Goal: Book appointment/travel/reservation

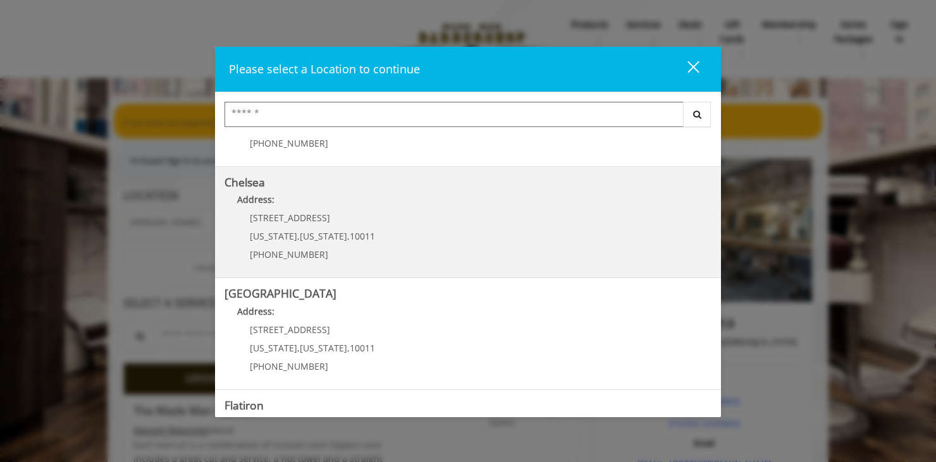
scroll to position [79, 0]
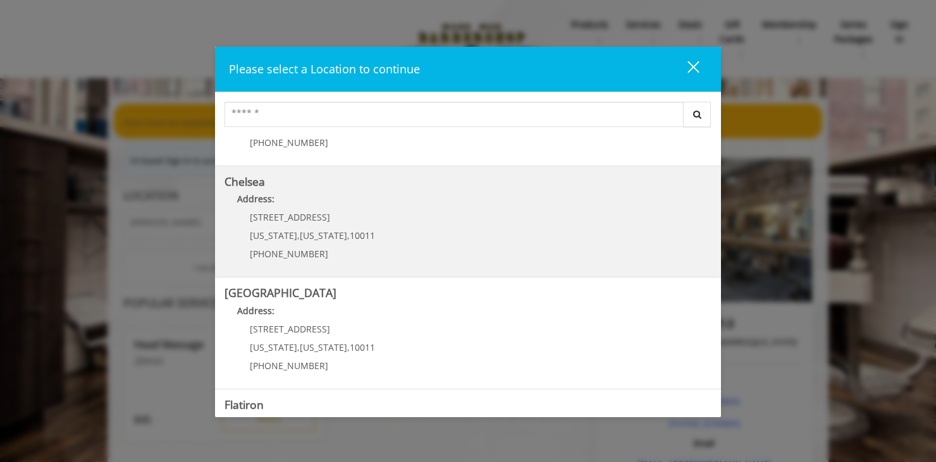
click at [452, 235] on link "Chelsea Address: [STREET_ADDRESS][US_STATE][US_STATE] (917) 639-3902" at bounding box center [467, 222] width 487 height 92
